Goal: Task Accomplishment & Management: Complete application form

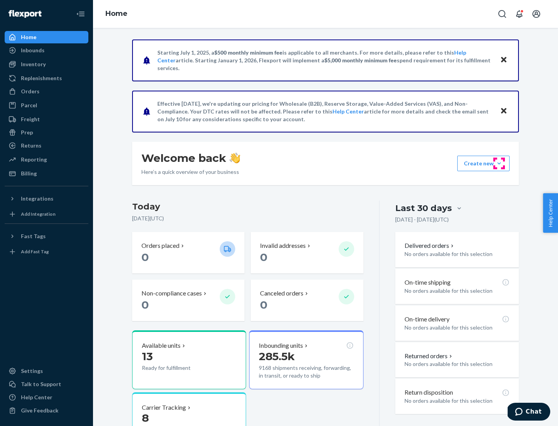
click at [499, 163] on button "Create new Create new inbound Create new order Create new product" at bounding box center [483, 163] width 52 height 15
click at [46, 50] on div "Inbounds" at bounding box center [46, 50] width 82 height 11
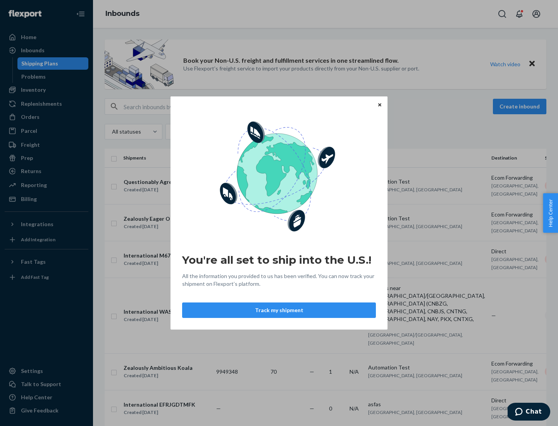
click at [379, 105] on icon "Close" at bounding box center [379, 104] width 3 height 3
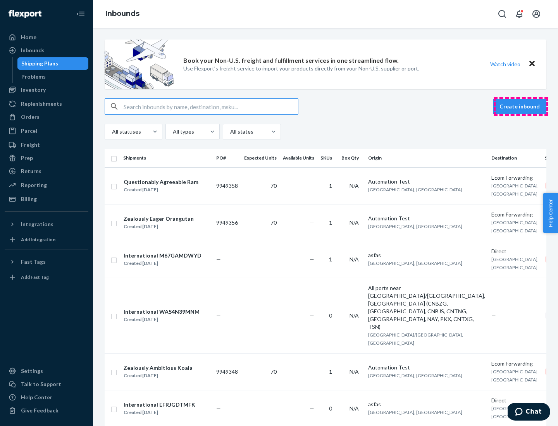
click at [521, 107] on button "Create inbound" at bounding box center [519, 106] width 53 height 15
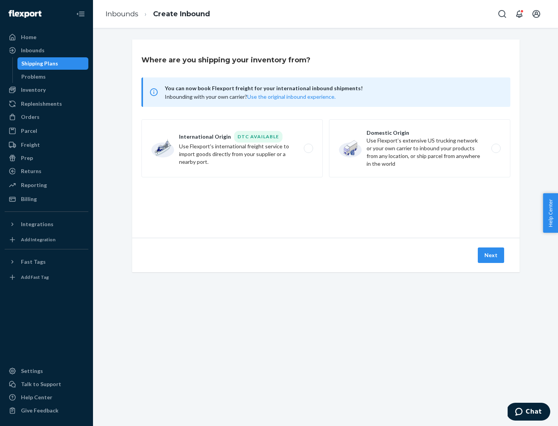
click at [420, 148] on label "Domestic Origin Use Flexport’s extensive US trucking network or your own carrie…" at bounding box center [419, 148] width 181 height 58
click at [495, 148] on input "Domestic Origin Use Flexport’s extensive US trucking network or your own carrie…" at bounding box center [497, 148] width 5 height 5
radio input "true"
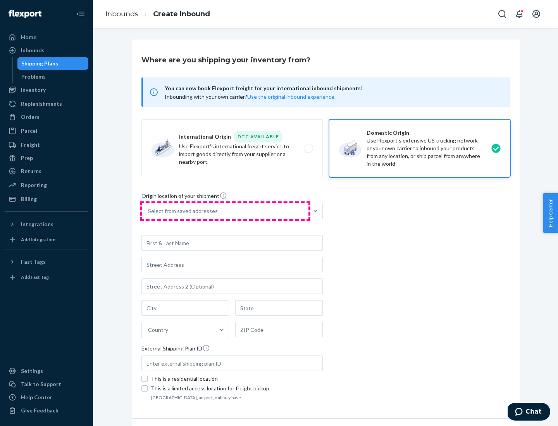
click at [225, 211] on div "Select from saved addresses" at bounding box center [225, 210] width 167 height 15
click at [149, 211] on input "Select from saved addresses" at bounding box center [148, 211] width 1 height 8
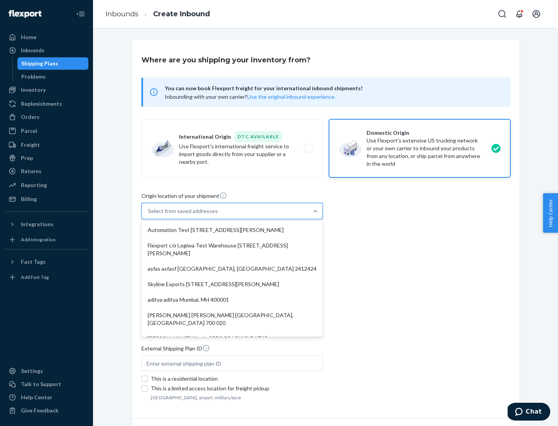
scroll to position [3, 0]
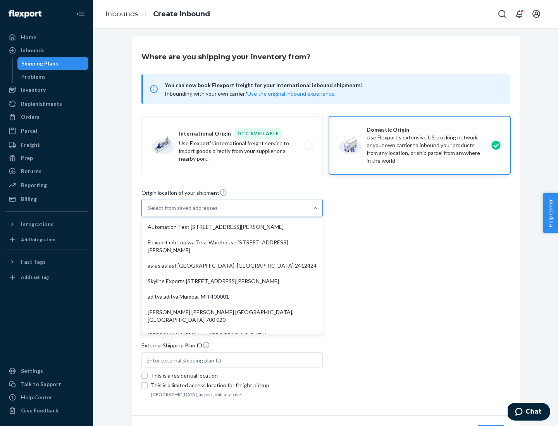
click at [232, 227] on div "Automation Test [STREET_ADDRESS][PERSON_NAME]" at bounding box center [232, 226] width 178 height 15
click at [149, 212] on input "option Automation Test [STREET_ADDRESS][PERSON_NAME]. 9 results available. Use …" at bounding box center [148, 208] width 1 height 8
type input "Automation Test"
type input "9th Floor"
type input "[GEOGRAPHIC_DATA]"
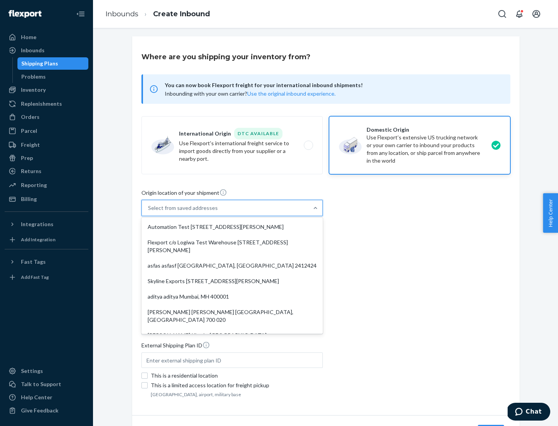
type input "CA"
type input "94104"
type input "[STREET_ADDRESS][PERSON_NAME]"
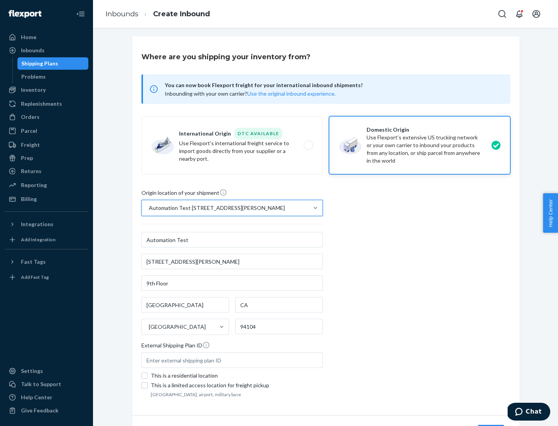
scroll to position [45, 0]
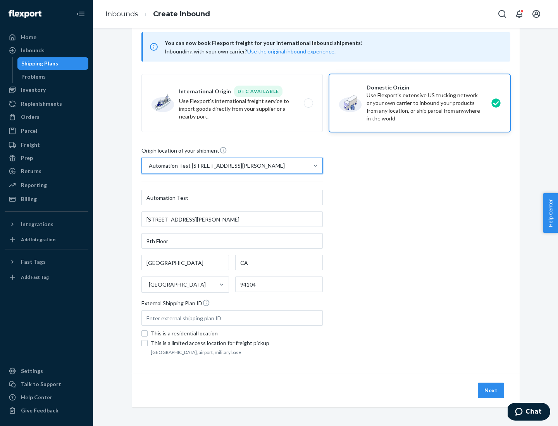
click at [491, 390] on button "Next" at bounding box center [491, 390] width 26 height 15
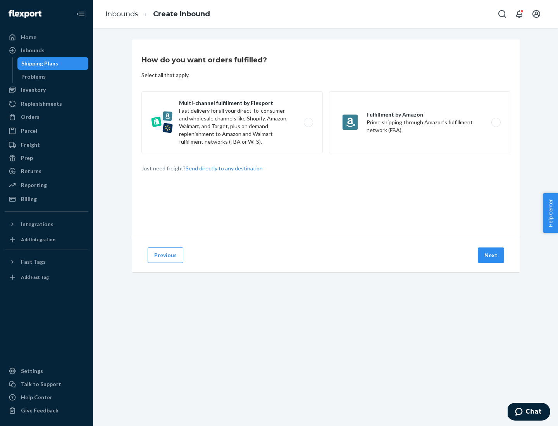
click at [232, 122] on label "Multi-channel fulfillment by Flexport Fast delivery for all your direct-to-cons…" at bounding box center [231, 122] width 181 height 62
click at [308, 122] on input "Multi-channel fulfillment by Flexport Fast delivery for all your direct-to-cons…" at bounding box center [310, 122] width 5 height 5
radio input "true"
click at [491, 255] on button "Next" at bounding box center [491, 255] width 26 height 15
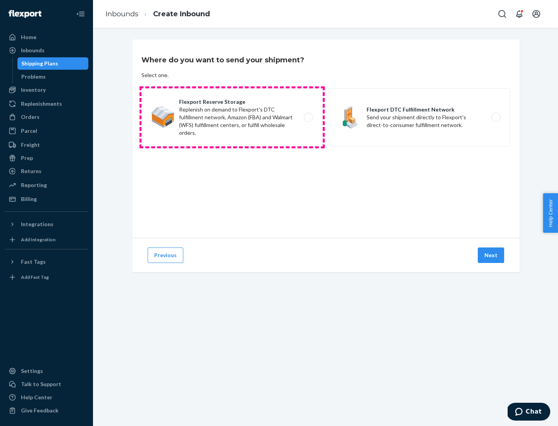
click at [232, 117] on label "Flexport Reserve Storage Replenish on demand to Flexport's DTC fulfillment netw…" at bounding box center [231, 117] width 181 height 58
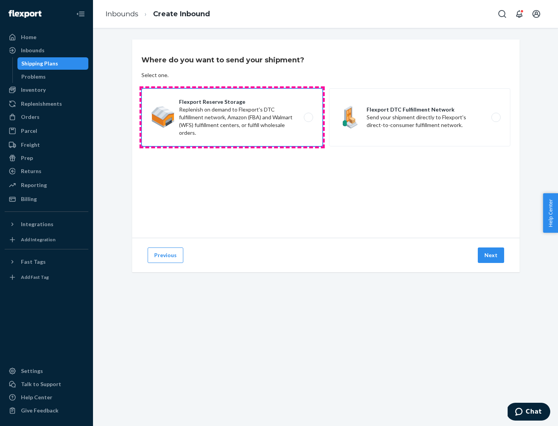
click at [308, 117] on input "Flexport Reserve Storage Replenish on demand to Flexport's DTC fulfillment netw…" at bounding box center [310, 117] width 5 height 5
radio input "true"
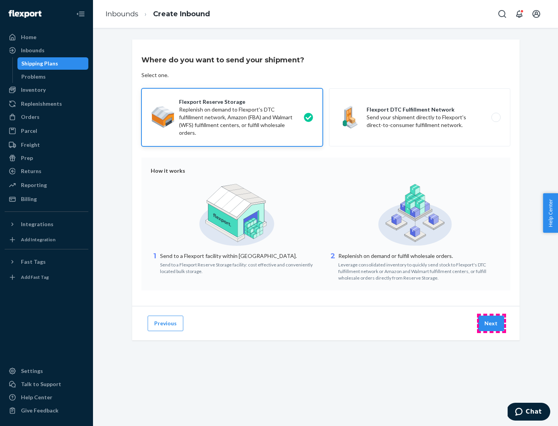
click at [491, 323] on button "Next" at bounding box center [491, 323] width 26 height 15
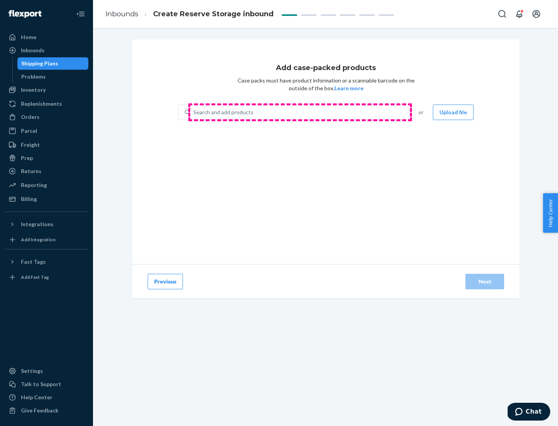
click at [300, 112] on div "Search and add products" at bounding box center [299, 112] width 218 height 14
click at [194, 112] on input "Search and add products" at bounding box center [193, 112] width 1 height 8
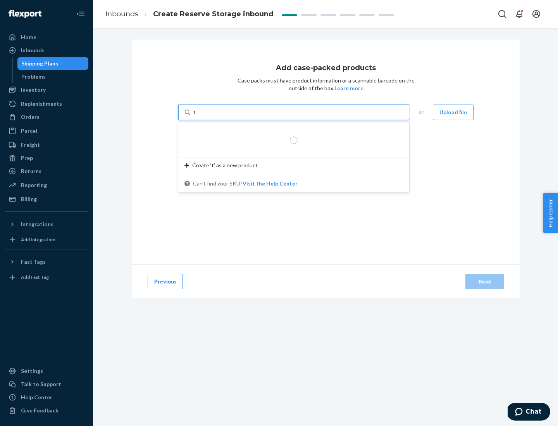
type input "test-syn"
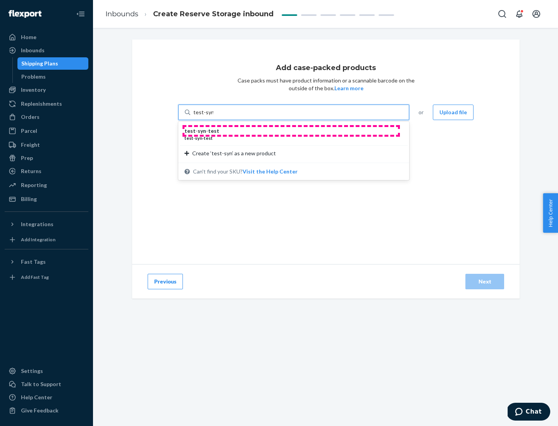
click at [291, 131] on div "test - syn - test" at bounding box center [290, 131] width 212 height 8
click at [213, 116] on input "test-syn" at bounding box center [203, 112] width 20 height 8
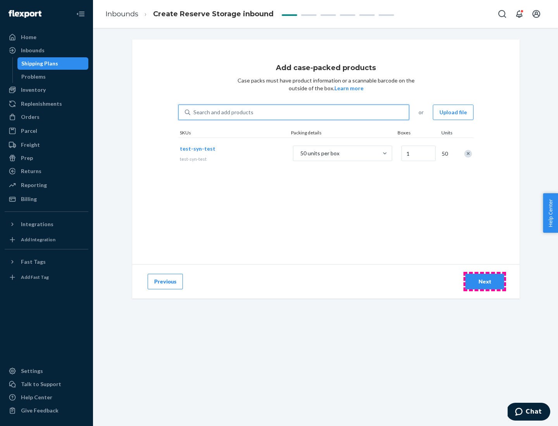
click at [485, 282] on div "Next" at bounding box center [485, 282] width 26 height 8
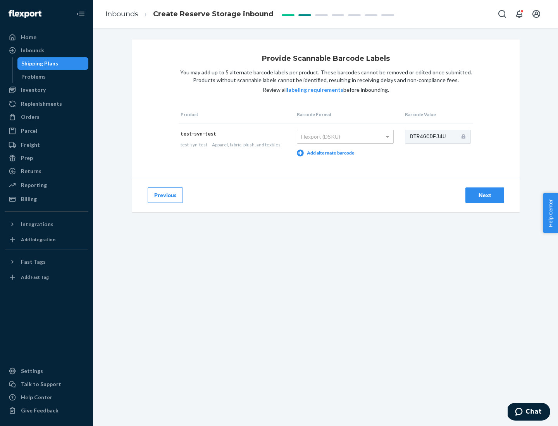
click at [485, 195] on div "Next" at bounding box center [485, 195] width 26 height 8
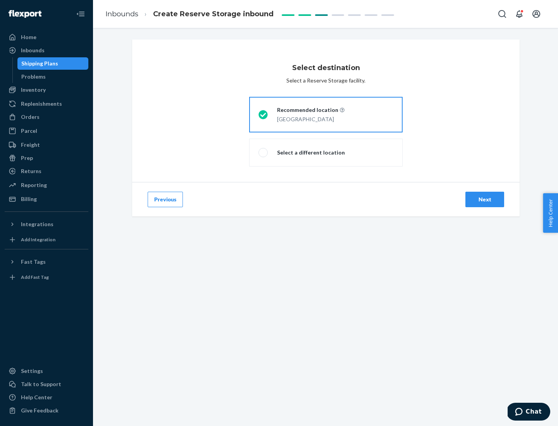
click at [485, 199] on div "Next" at bounding box center [485, 200] width 26 height 8
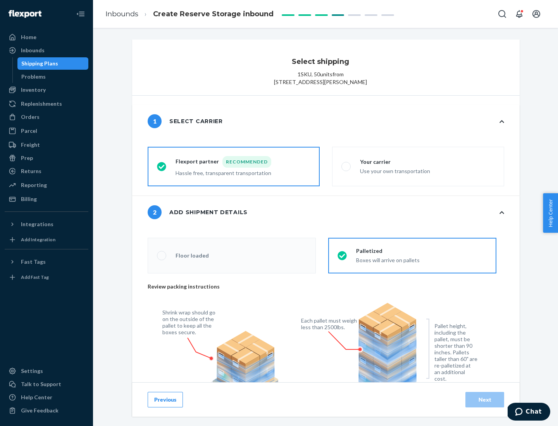
radio input "false"
type input "1"
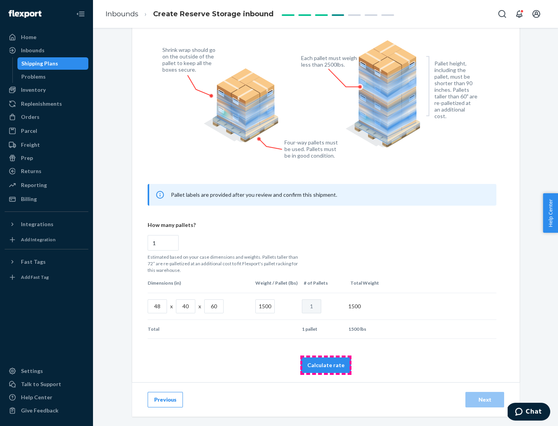
click at [326, 365] on button "Calculate rate" at bounding box center [326, 365] width 50 height 15
radio input "false"
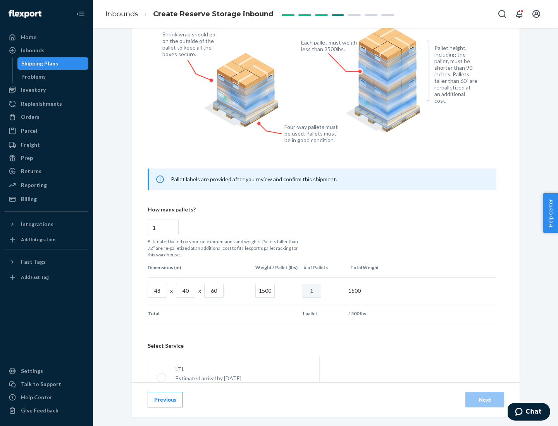
scroll to position [342, 0]
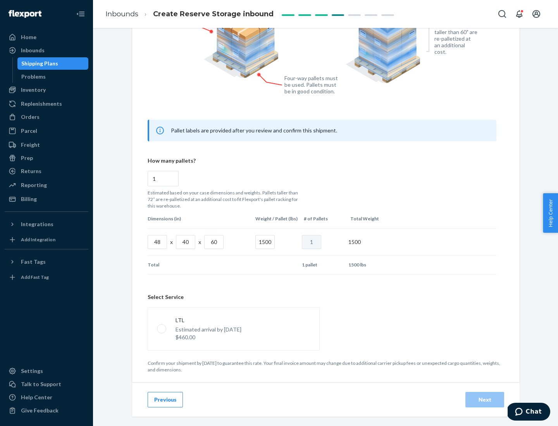
click at [233, 328] on p "Estimated arrival by [DATE]" at bounding box center [208, 330] width 66 height 8
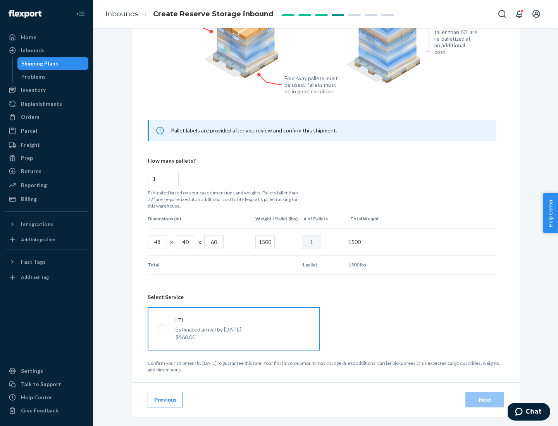
click at [162, 328] on input "LTL Estimated arrival by [DATE] $460.00" at bounding box center [159, 328] width 5 height 5
radio input "true"
radio input "false"
click at [485, 399] on div "Next" at bounding box center [485, 400] width 26 height 8
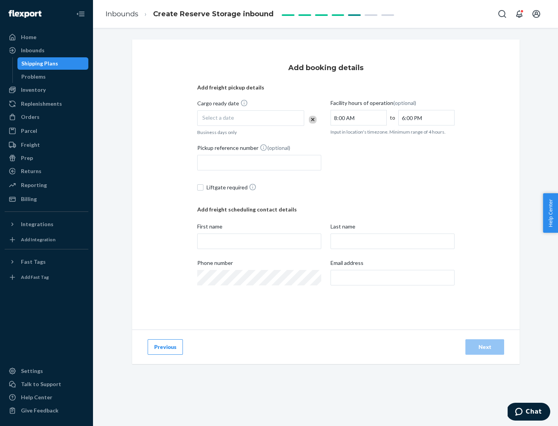
click at [251, 118] on div "Select a date" at bounding box center [250, 117] width 107 height 15
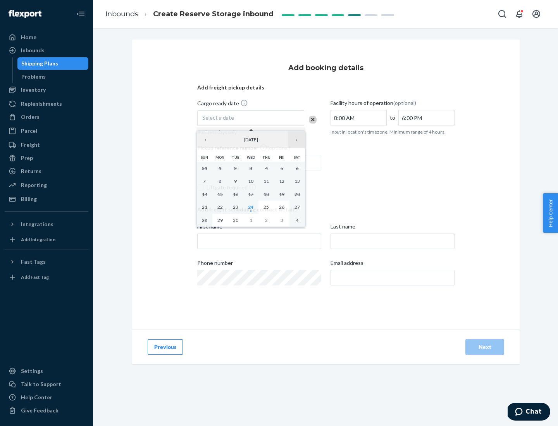
click at [296, 140] on button "›" at bounding box center [296, 139] width 17 height 17
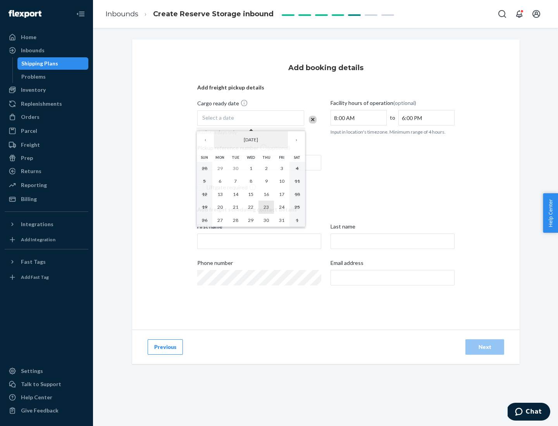
click at [266, 207] on abbr "23" at bounding box center [265, 207] width 5 height 6
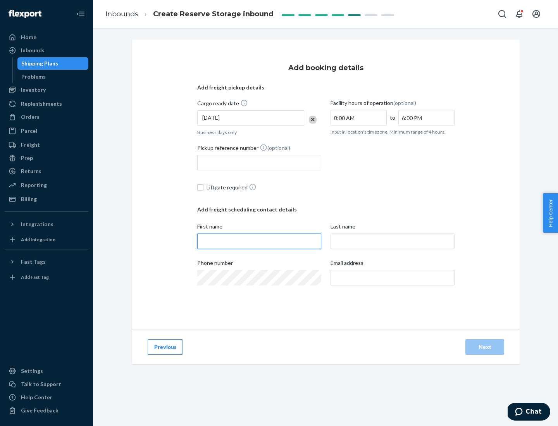
click at [259, 241] on input "First name" at bounding box center [259, 241] width 124 height 15
type input "[PERSON_NAME]"
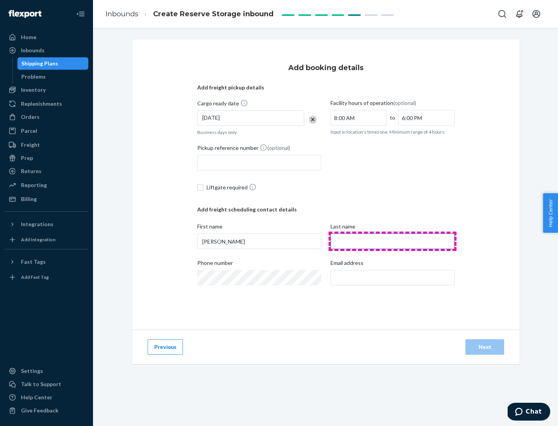
click at [392, 241] on input "Last name" at bounding box center [392, 241] width 124 height 15
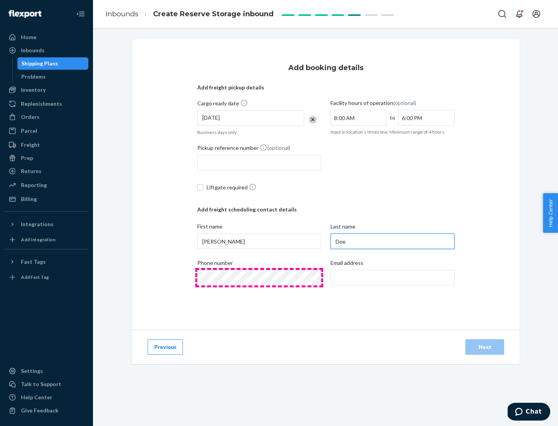
type input "Doe"
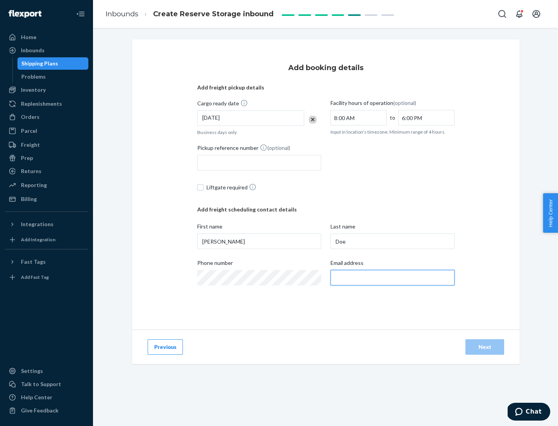
click at [392, 278] on input "Email address" at bounding box center [392, 277] width 124 height 15
type input "[EMAIL_ADDRESS][DOMAIN_NAME]"
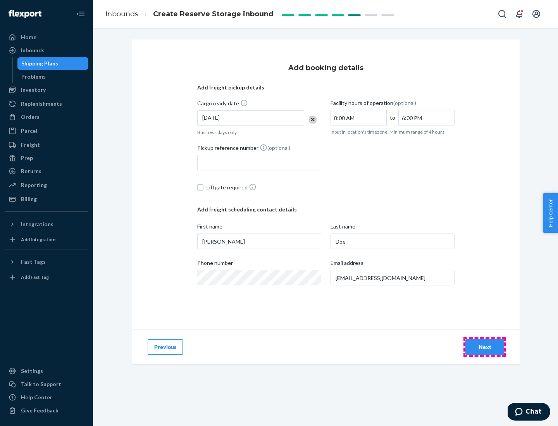
click at [485, 347] on div "Next" at bounding box center [485, 347] width 26 height 8
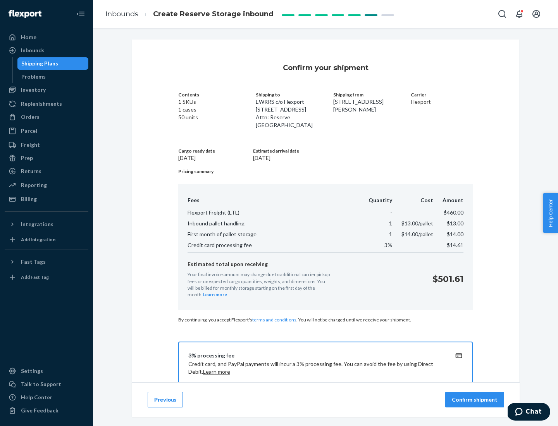
scroll to position [112, 0]
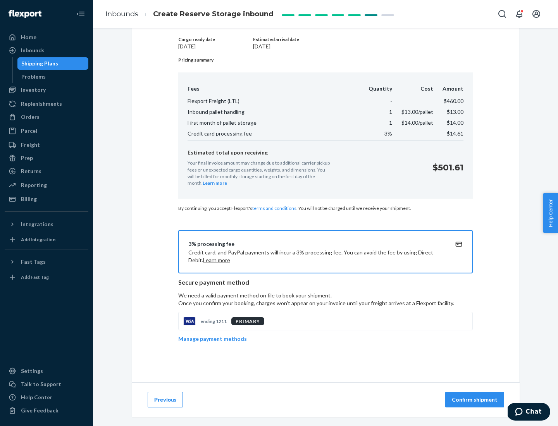
click at [475, 400] on p "Confirm shipment" at bounding box center [475, 400] width 46 height 8
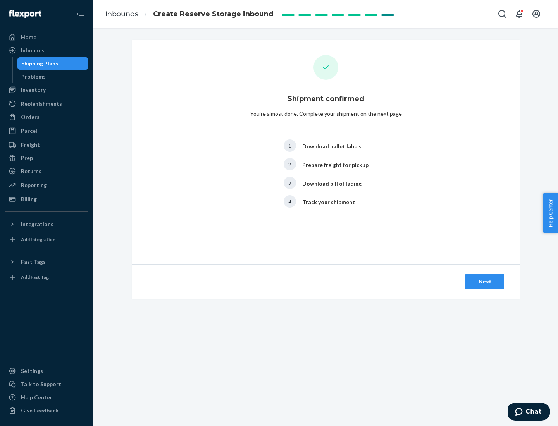
click at [485, 282] on div "Next" at bounding box center [485, 282] width 26 height 8
